Goal: Information Seeking & Learning: Learn about a topic

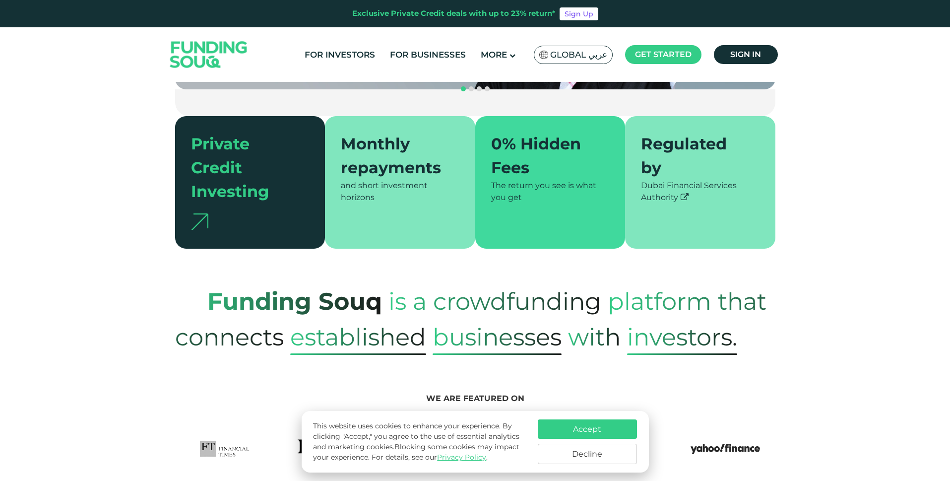
scroll to position [248, 0]
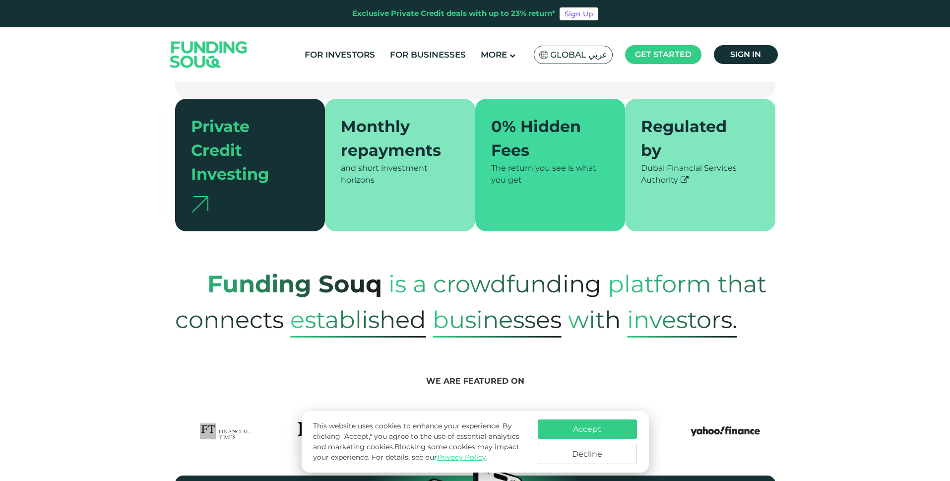
click at [601, 426] on button "Accept" at bounding box center [587, 428] width 99 height 19
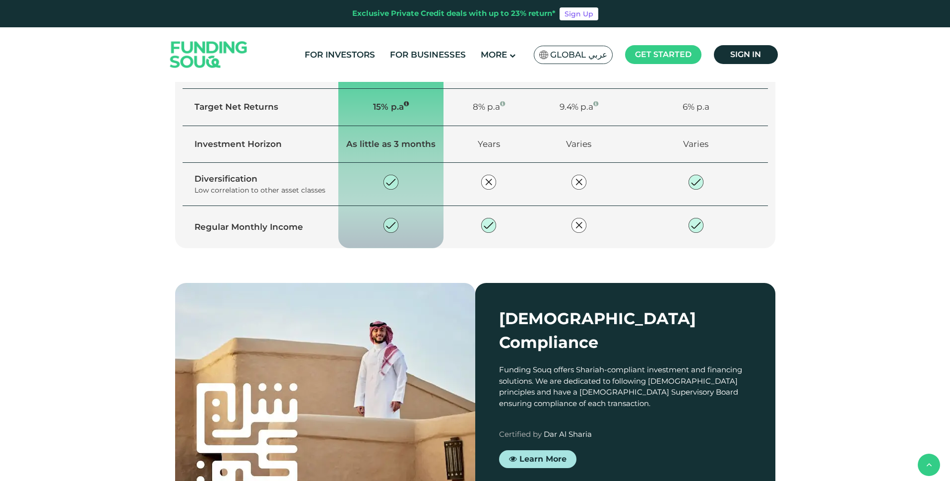
scroll to position [1316, 0]
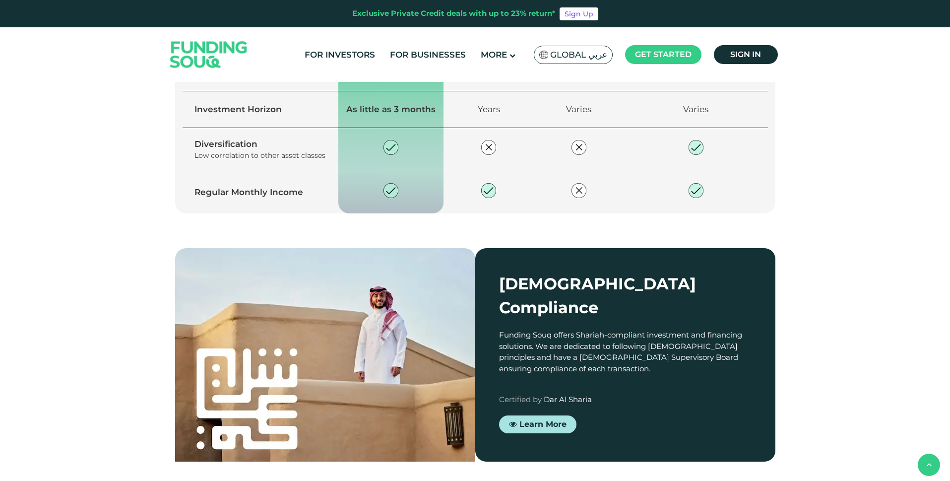
type tc-range-slider "4"
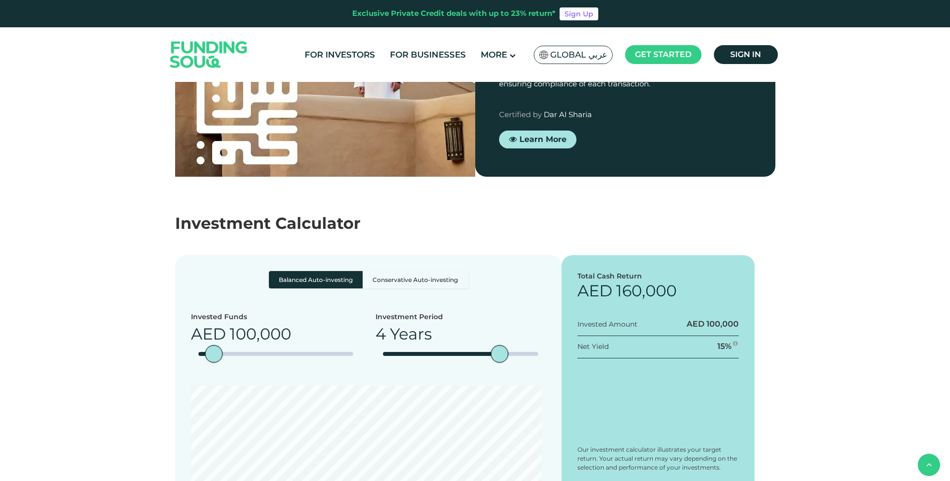
scroll to position [1701, 0]
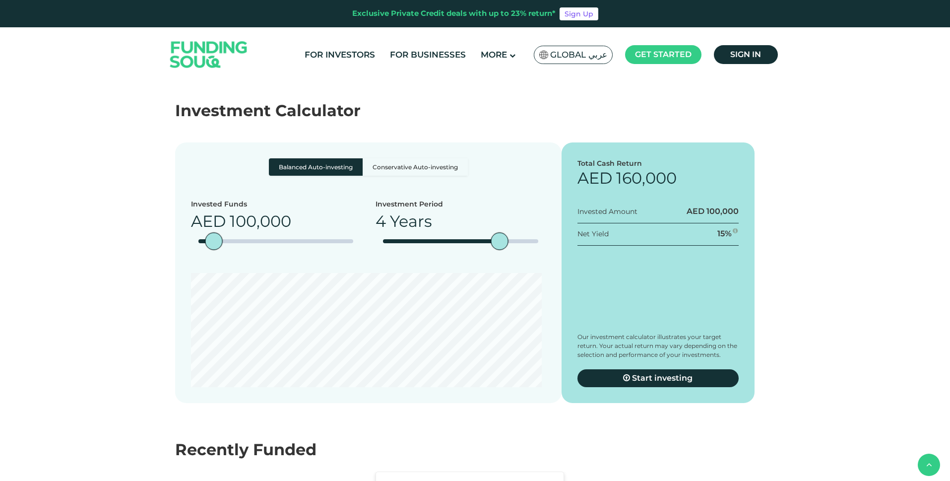
scroll to position [1740, 0]
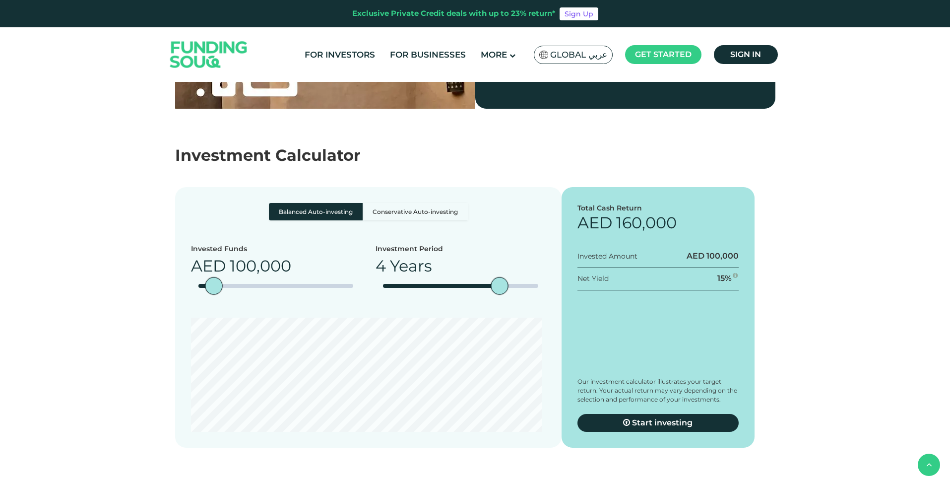
scroll to position [1728, 0]
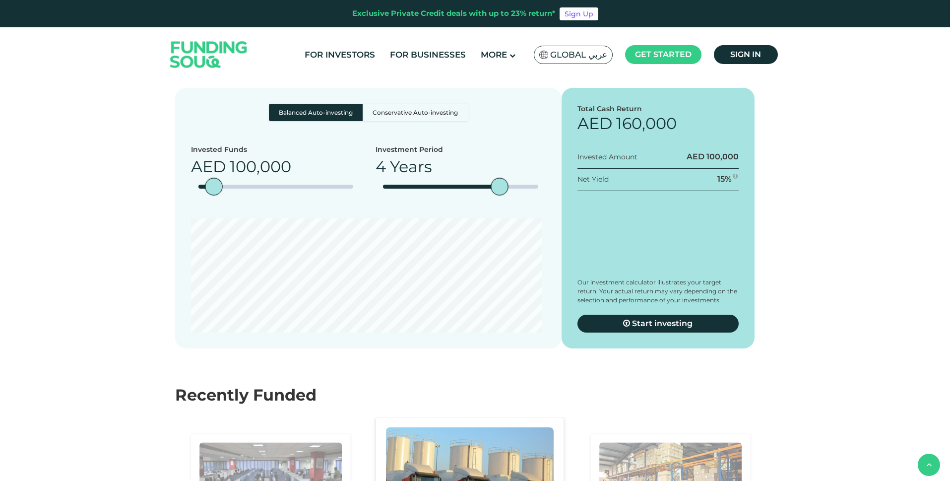
scroll to position [1776, 0]
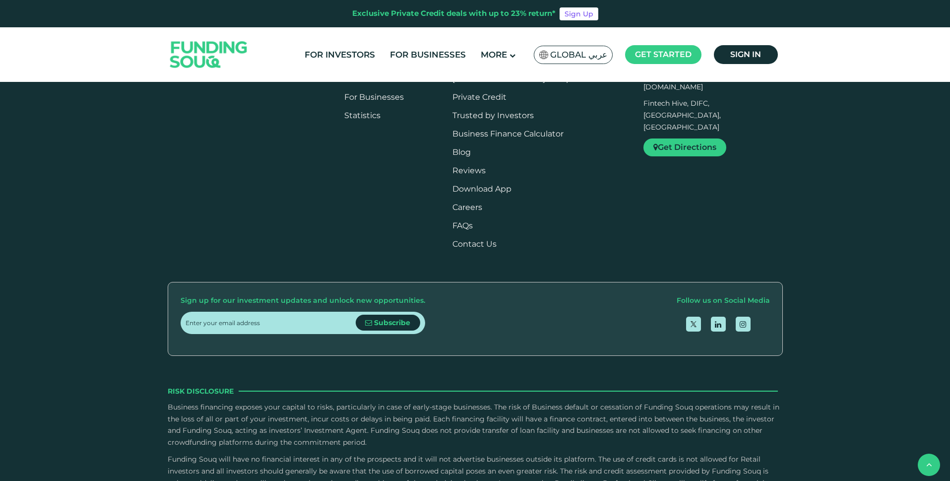
scroll to position [1538, 0]
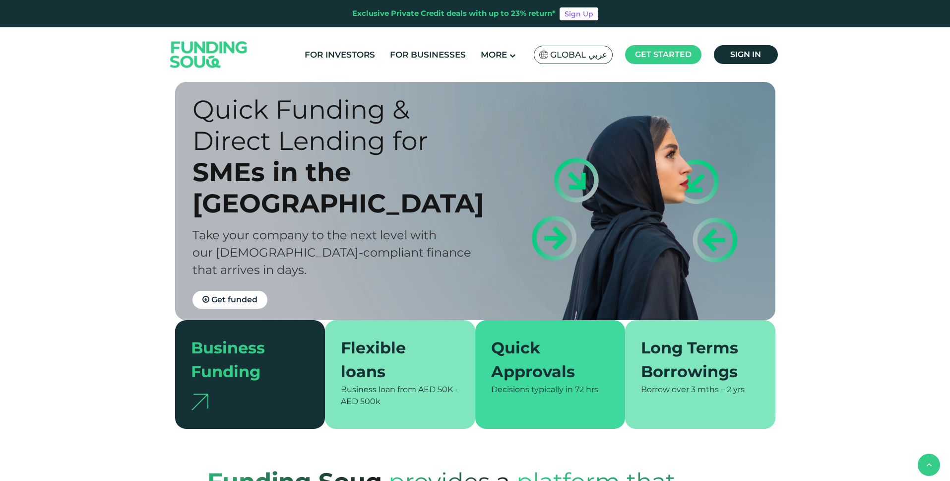
scroll to position [546, 0]
